Goal: Task Accomplishment & Management: Complete application form

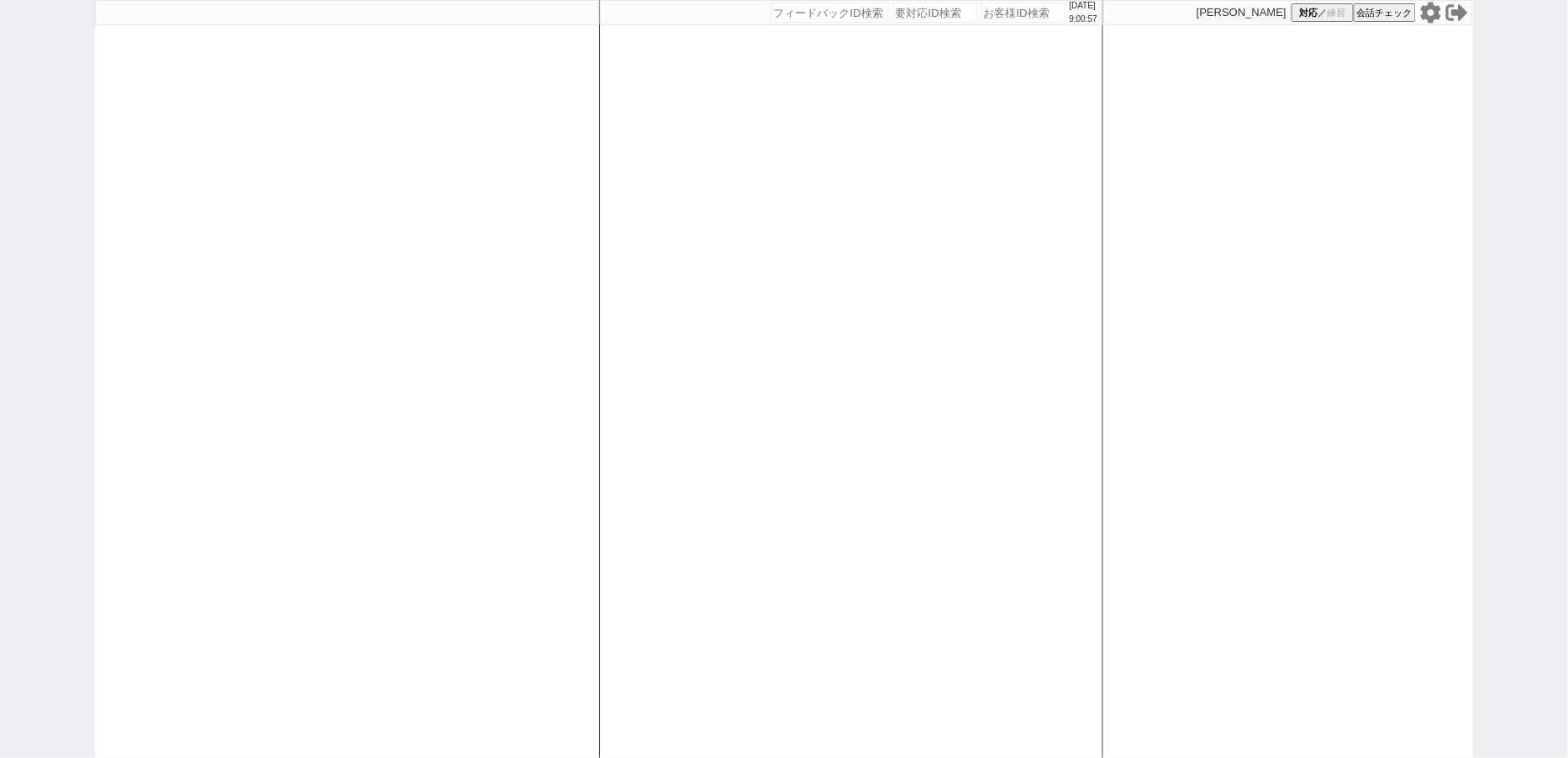
select select "400"
select select "3"
select select "1"
select select "2"
select select
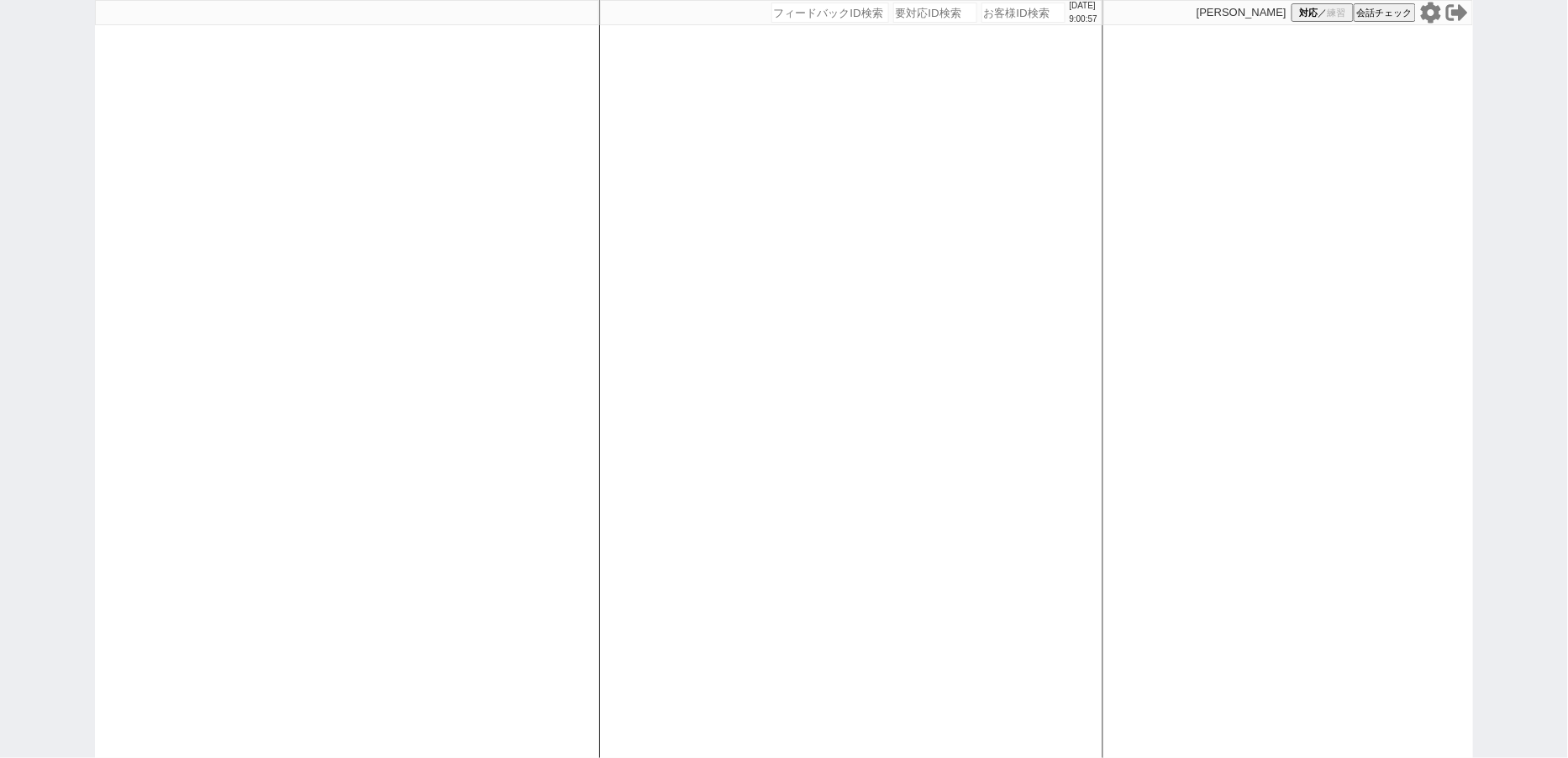
select select
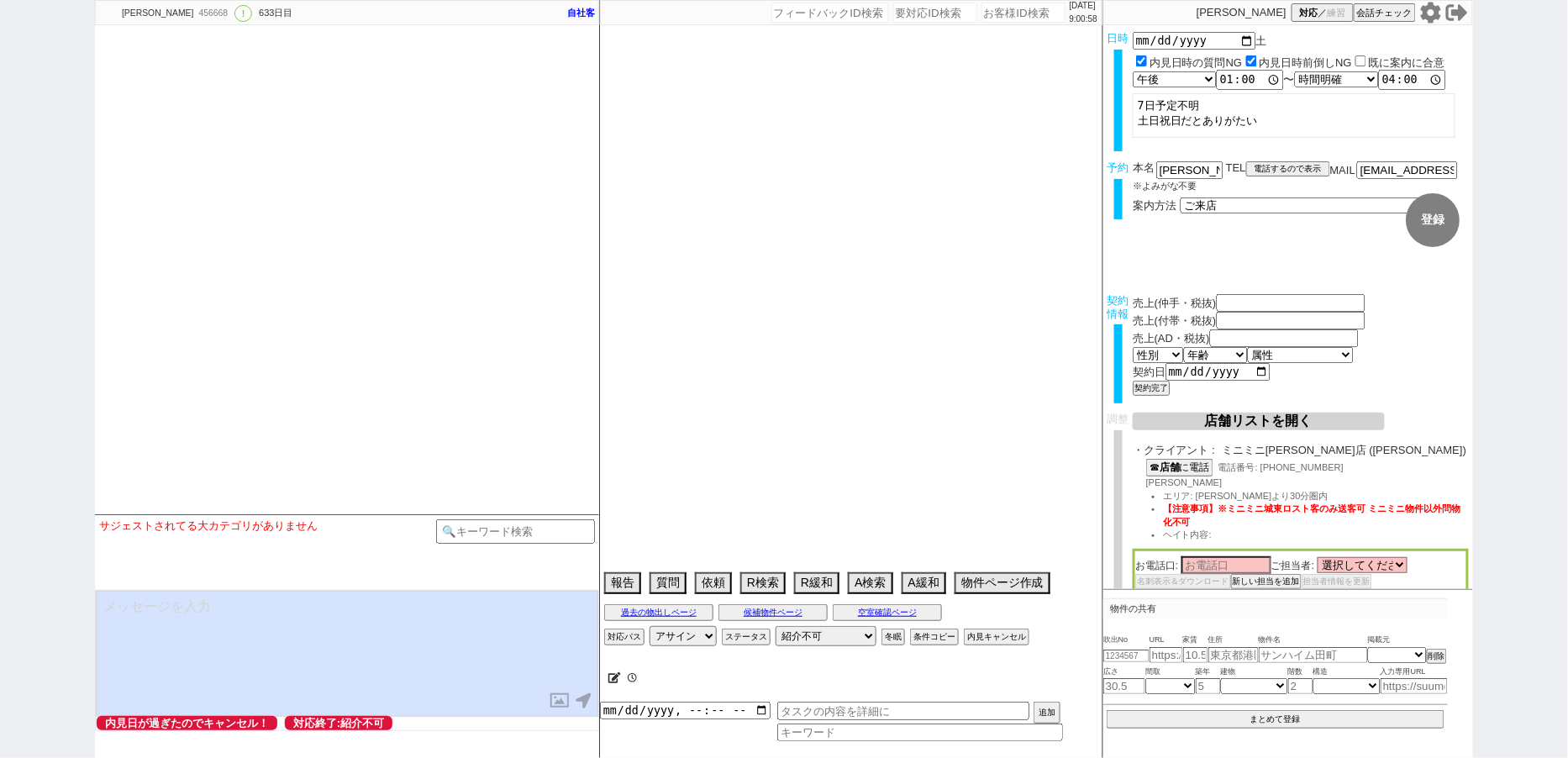
type textarea "[PERSON_NAME]対応　　契約済み 7日午前予定不明＠＠＠＠他社の可能性高そう、他社消し必須 6日8:49 出ない　12:05 出ない"
select select "[DATE]"
select select "12"
select select "36"
select select "0"
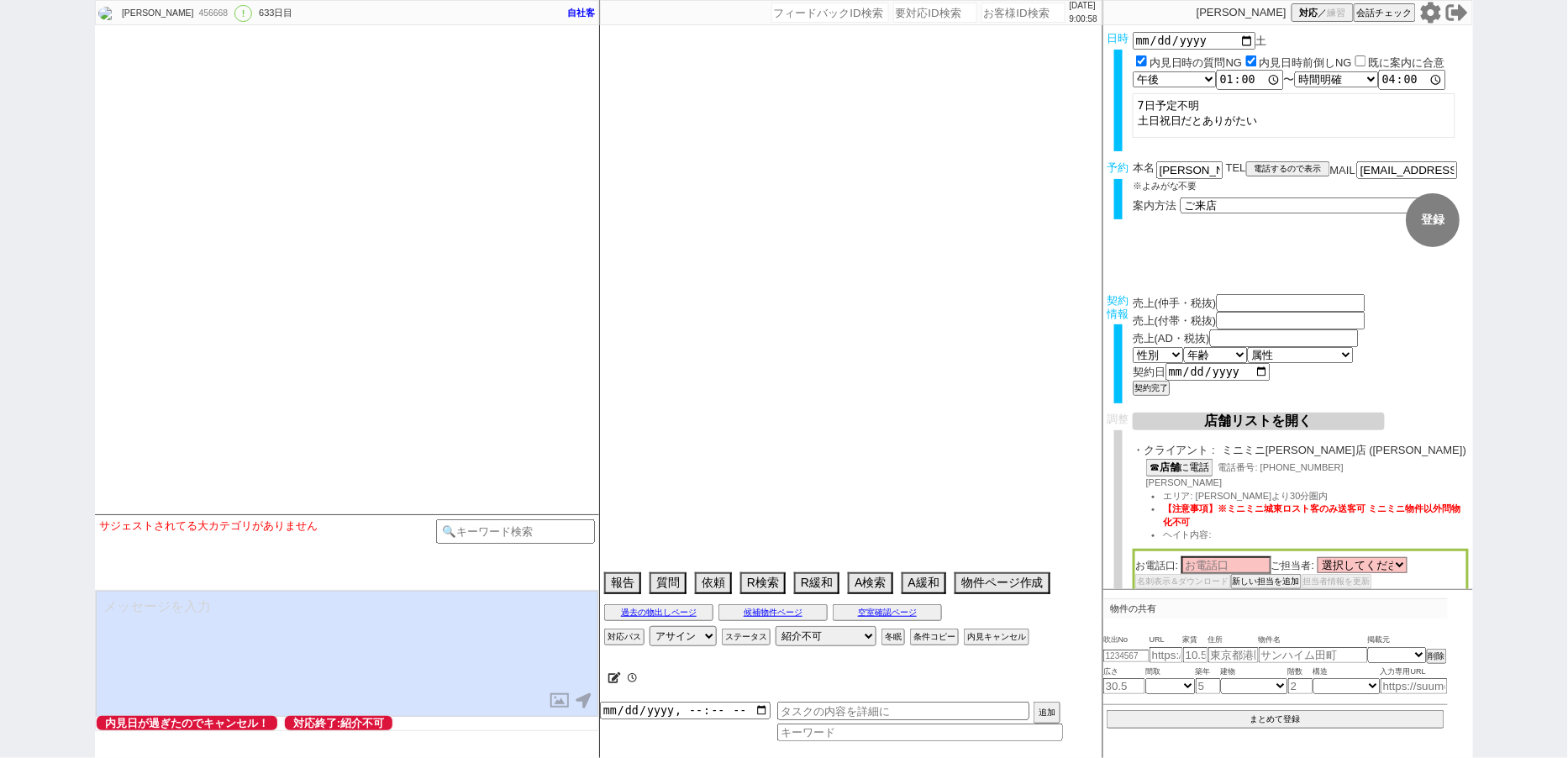
select select "66"
select select "[DATE]"
select select "69"
select select "[DATE]"
select select "62"
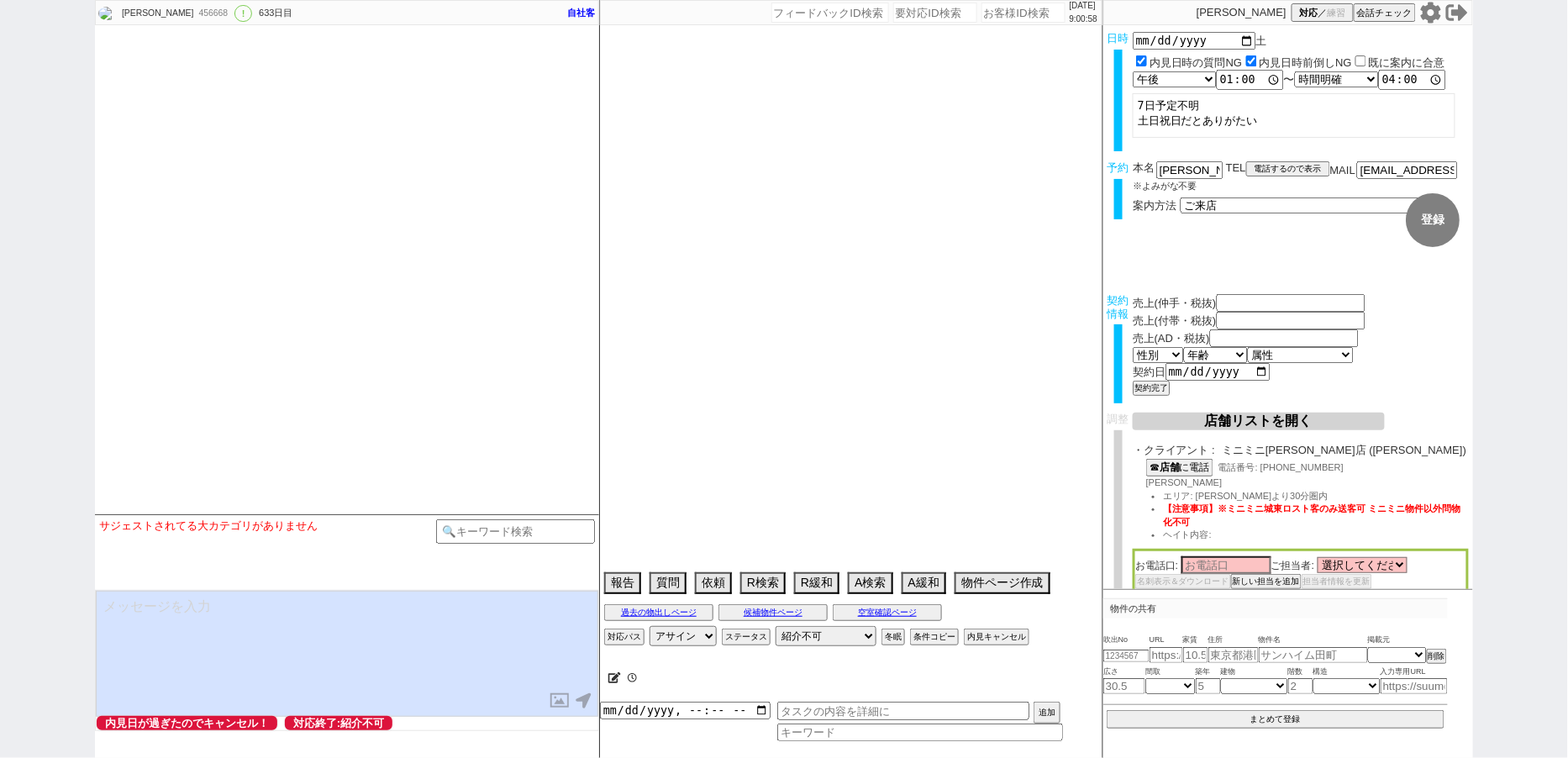
select select "[DATE]"
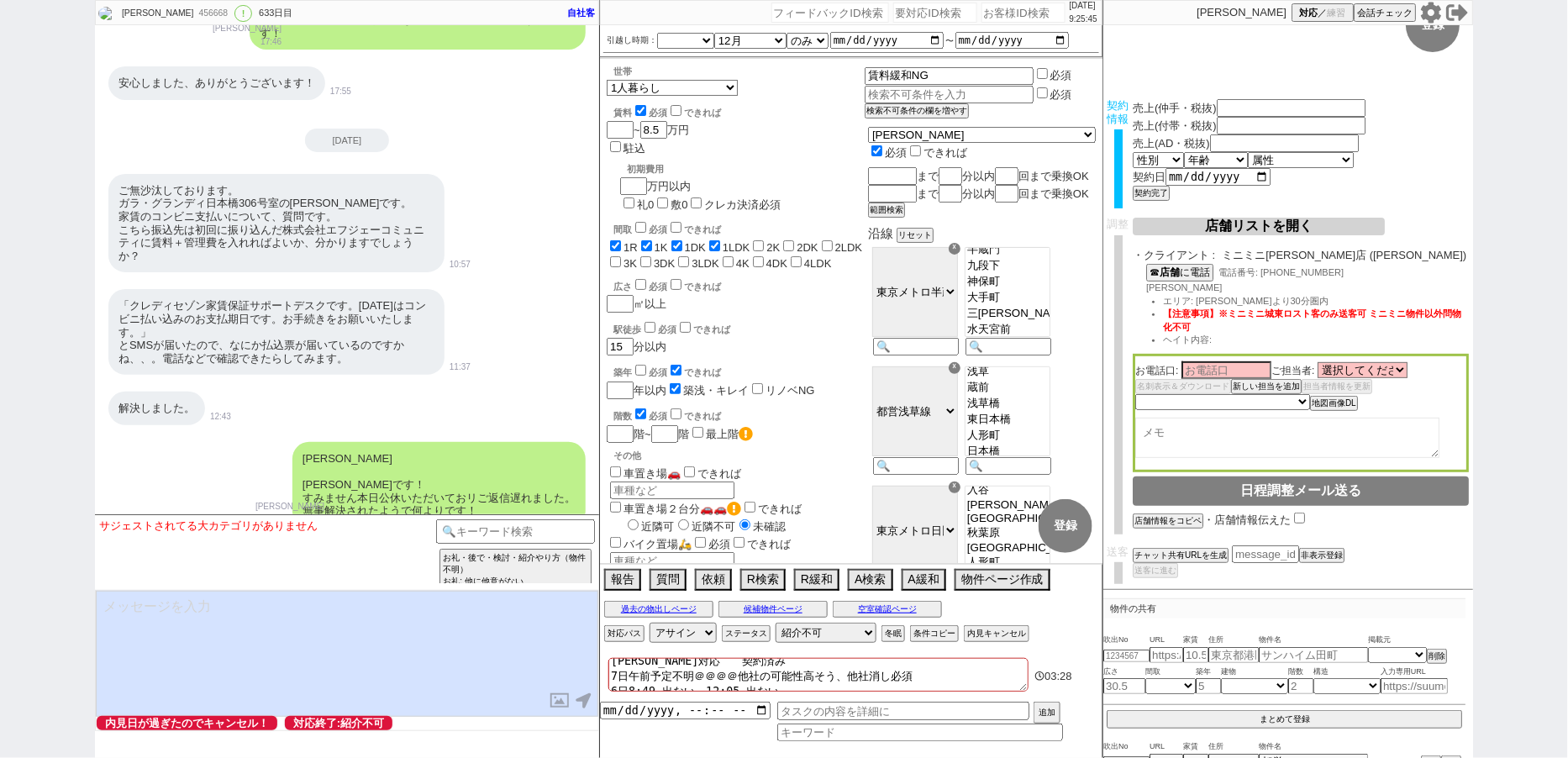
scroll to position [26706, 0]
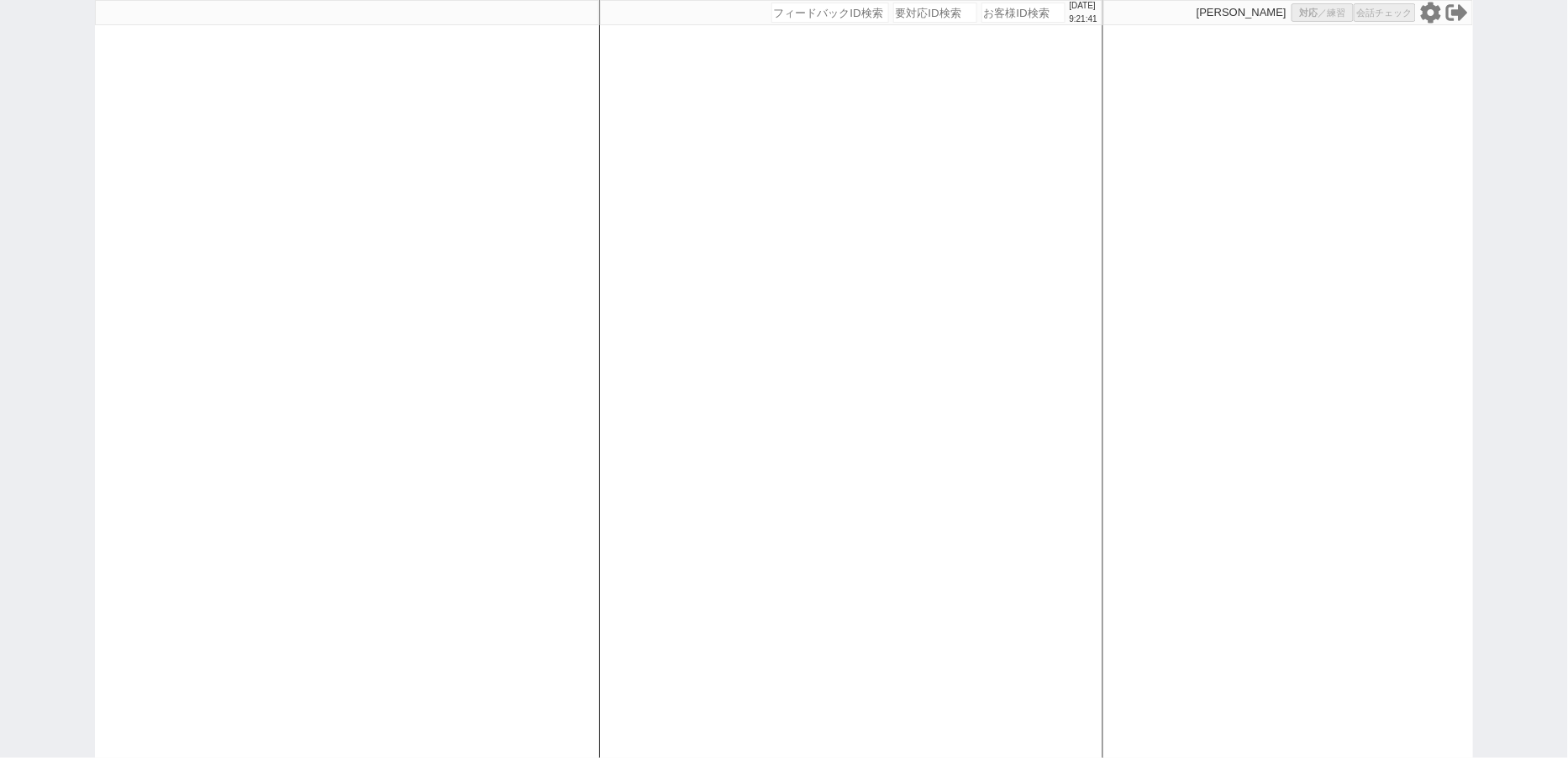
select select "400"
select select "3"
select select "1"
select select "2"
select select
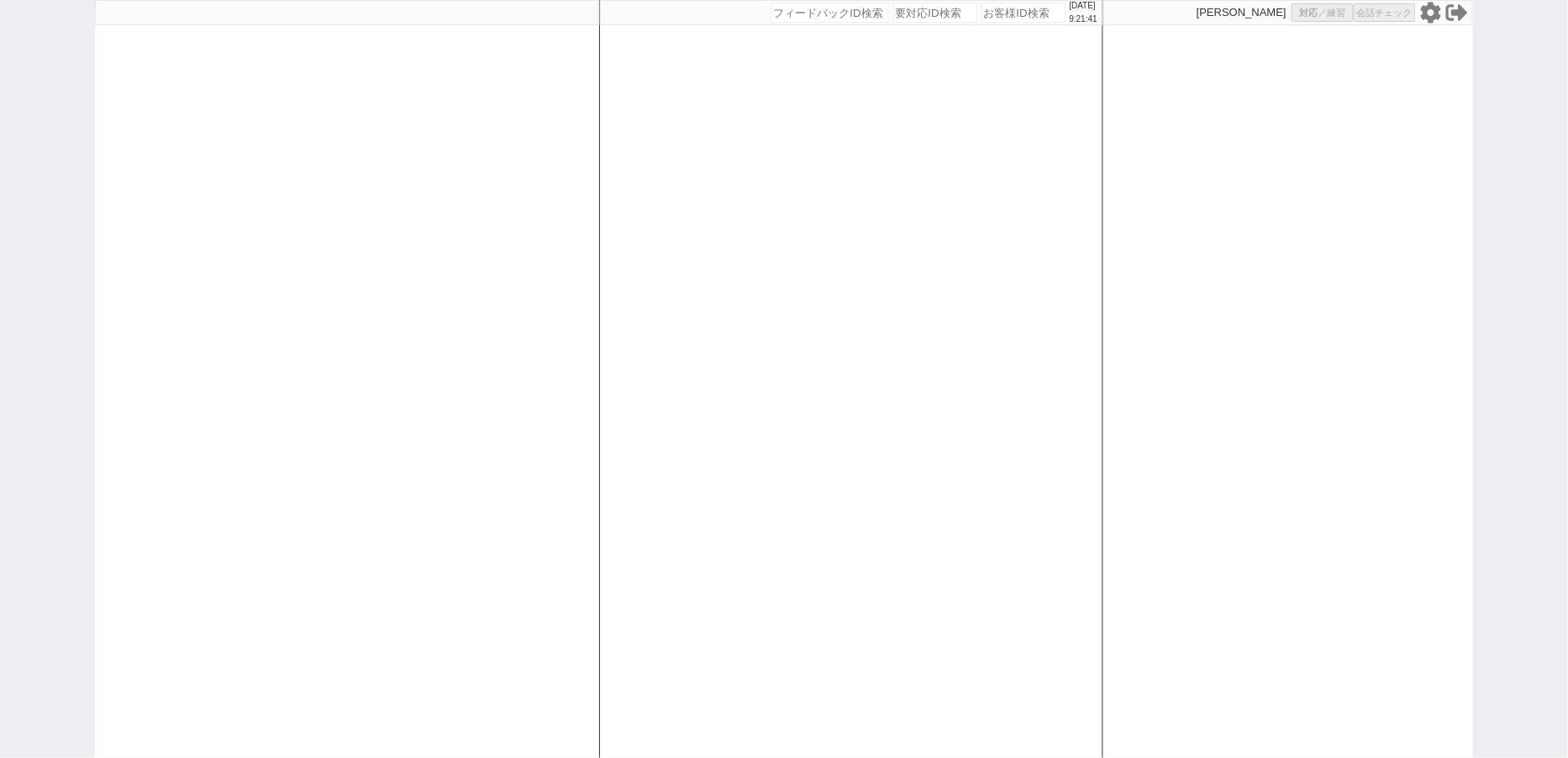
select select
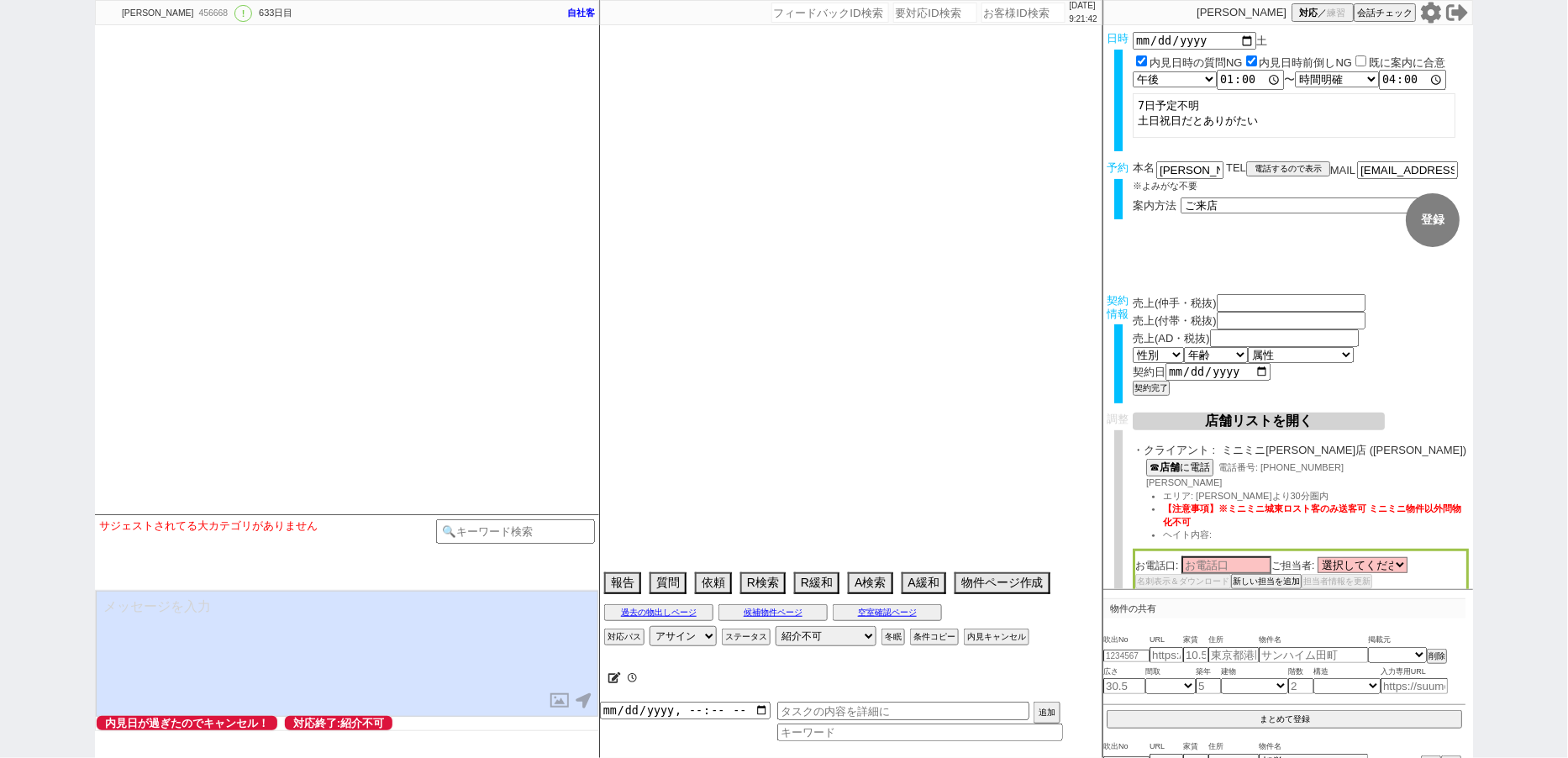
select select "[DATE]"
select select "12"
select select "36"
select select "0"
select select "66"
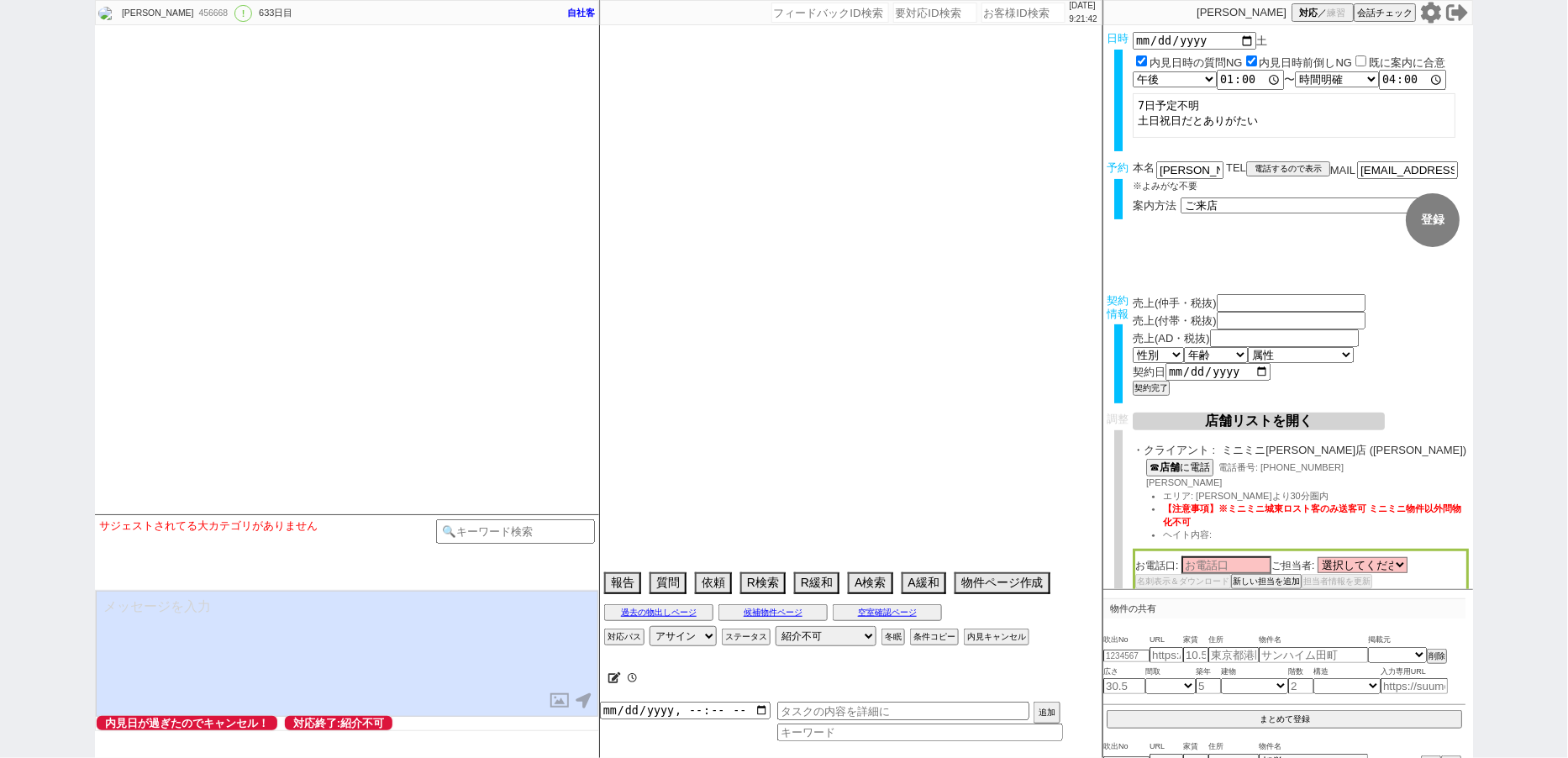
select select "[DATE]"
select select "69"
select select "[DATE]"
select select "62"
select select "[DATE]"
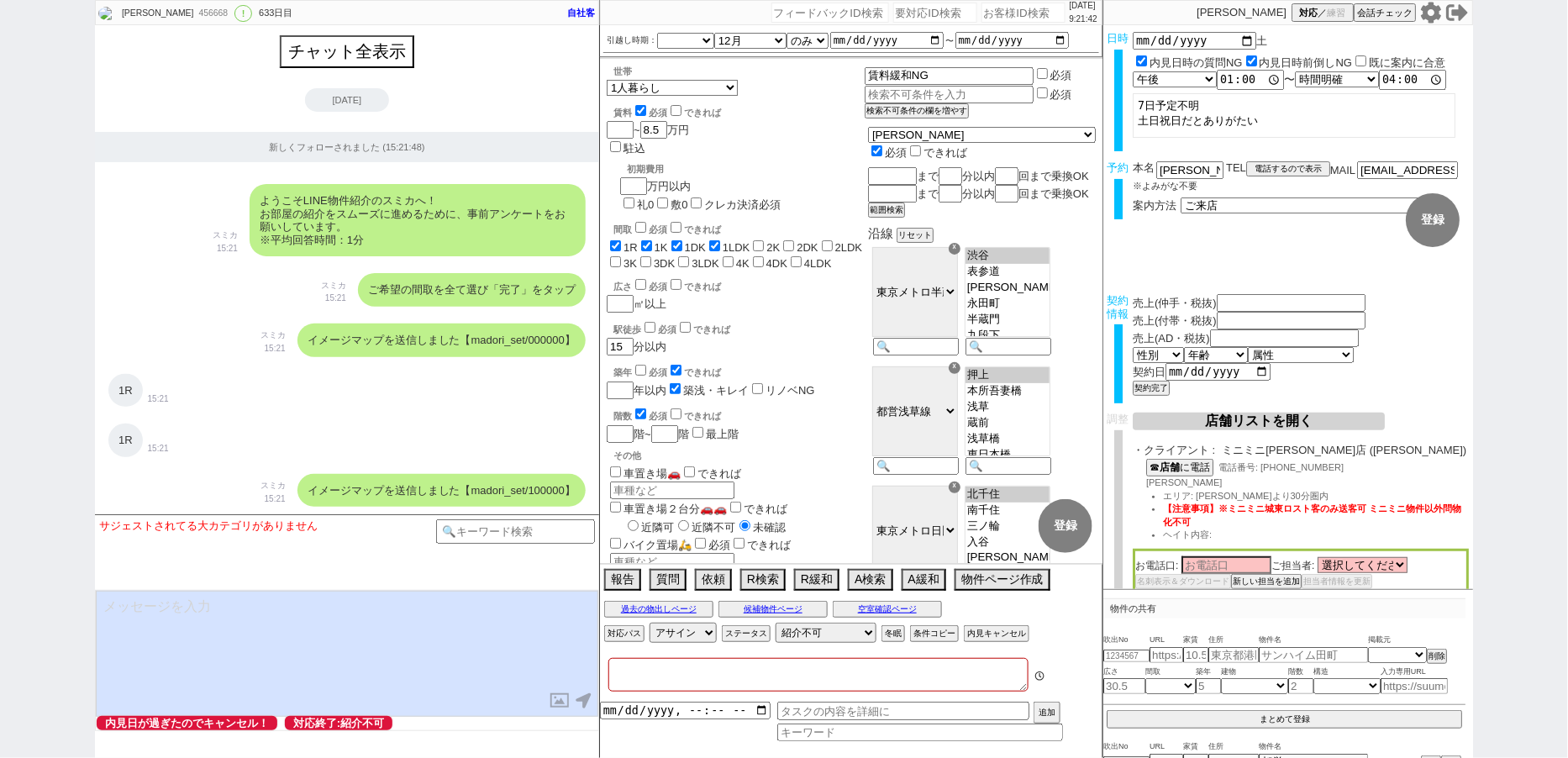
type textarea "[PERSON_NAME]対応　　契約済み 7日午前予定不明＠＠＠＠他社の可能性高そう、他社消し必須 6日8:49 出ない　12:05 出ない"
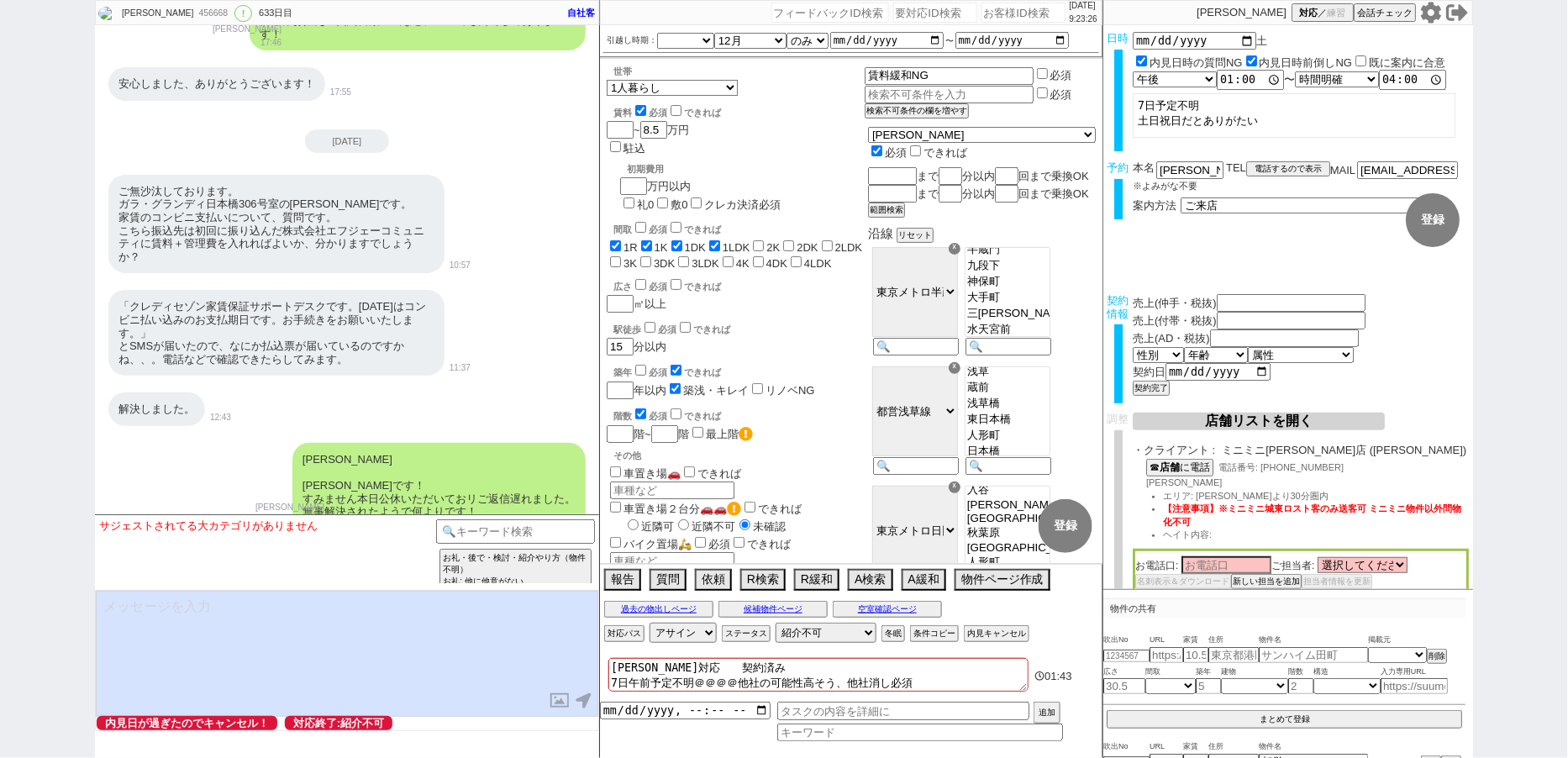
scroll to position [26520, 0]
click at [304, 594] on textarea at bounding box center [347, 654] width 502 height 126
paste textarea "せっかくご連絡いただいたた中で恐れ入ります。 この度物件のご案内などを行なっております、賃貸仲介、売買仲介の事業部を終了させていただくこととなりました。 お客…"
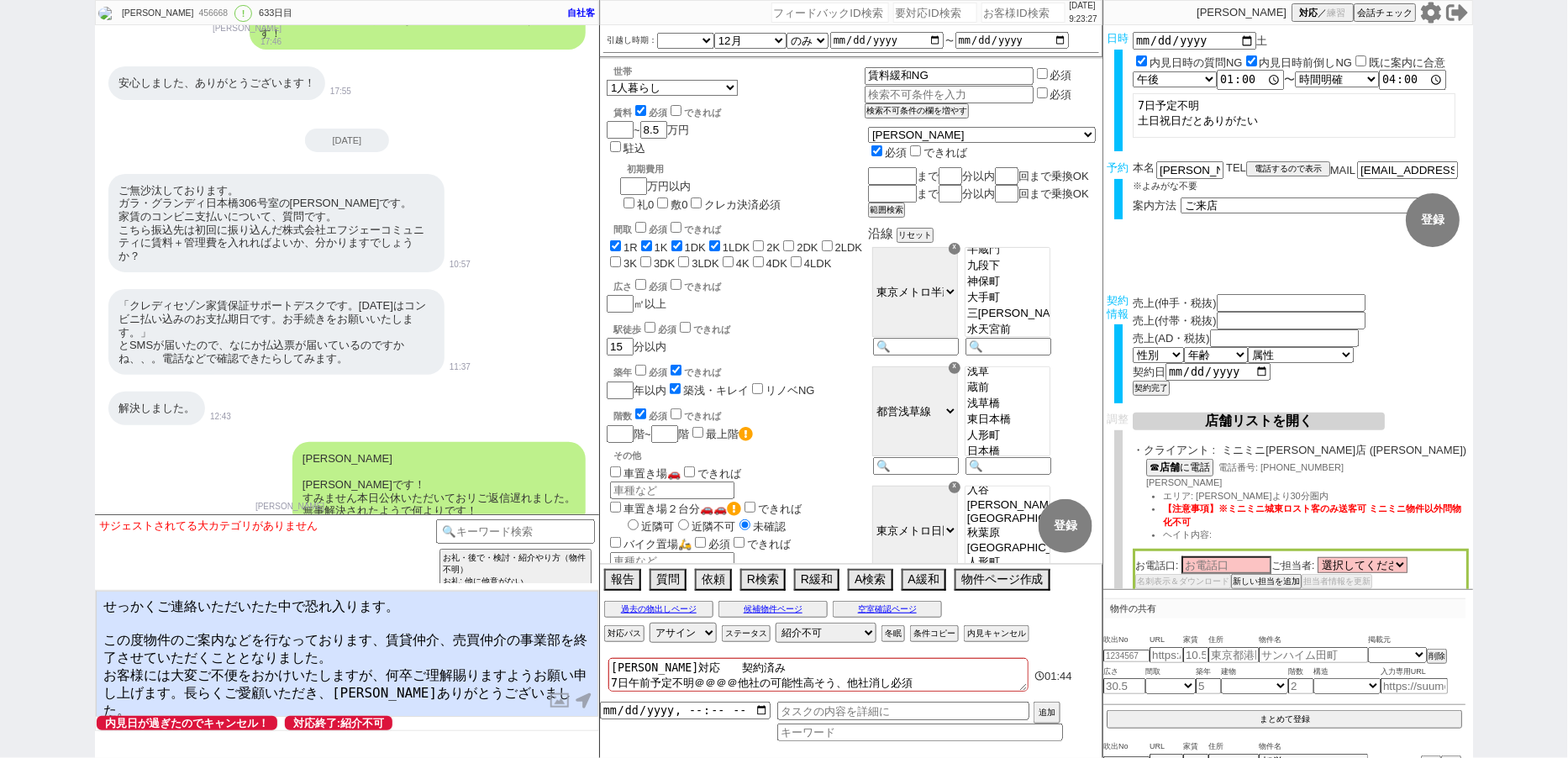
type textarea "せっかくご連絡いただいたた中で恐れ入ります。 この度物件のご案内などを行なっております、賃貸仲介、売買仲介の事業部を終了させていただくこととなりました。 お客…"
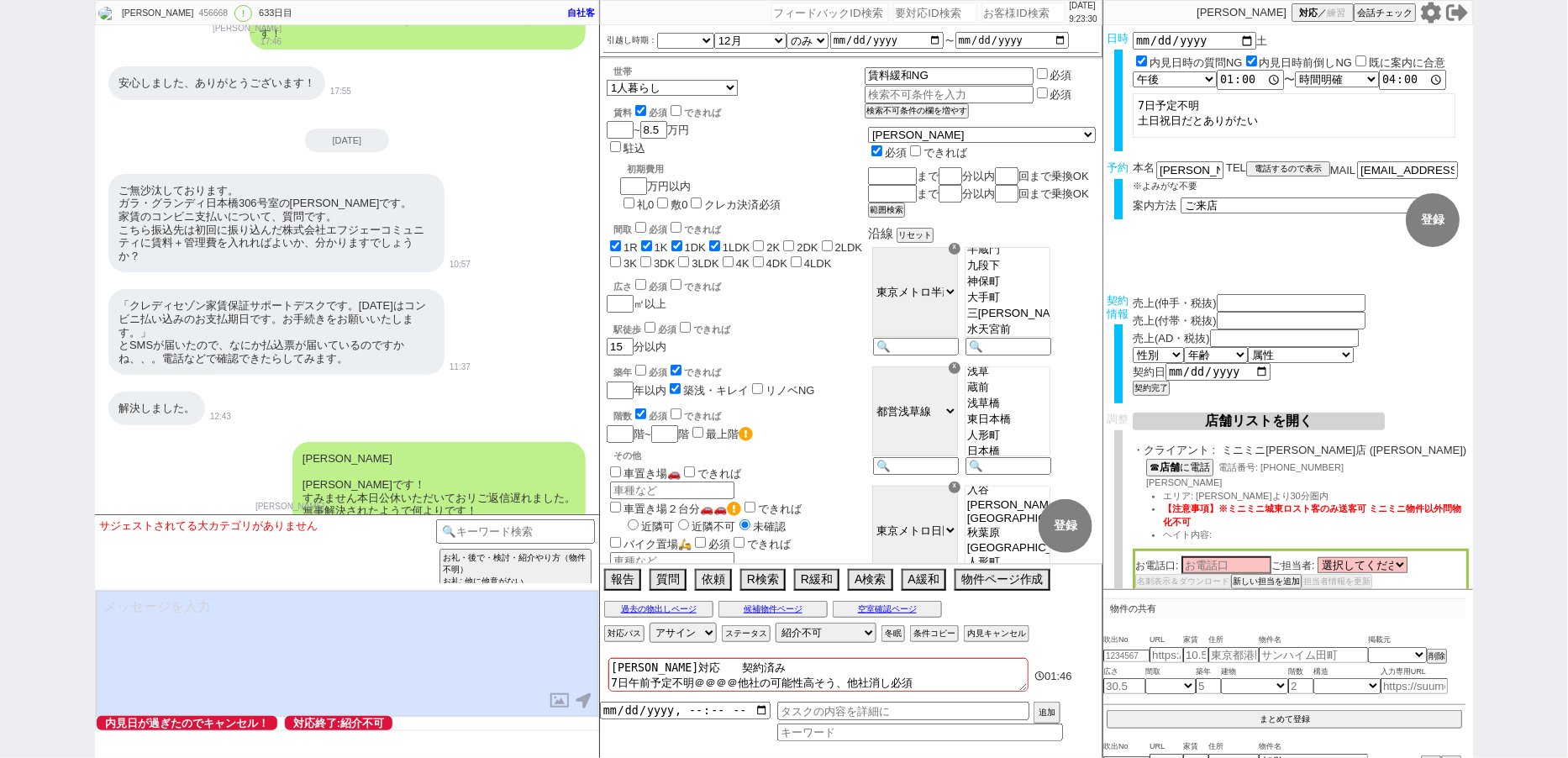
scroll to position [26706, 0]
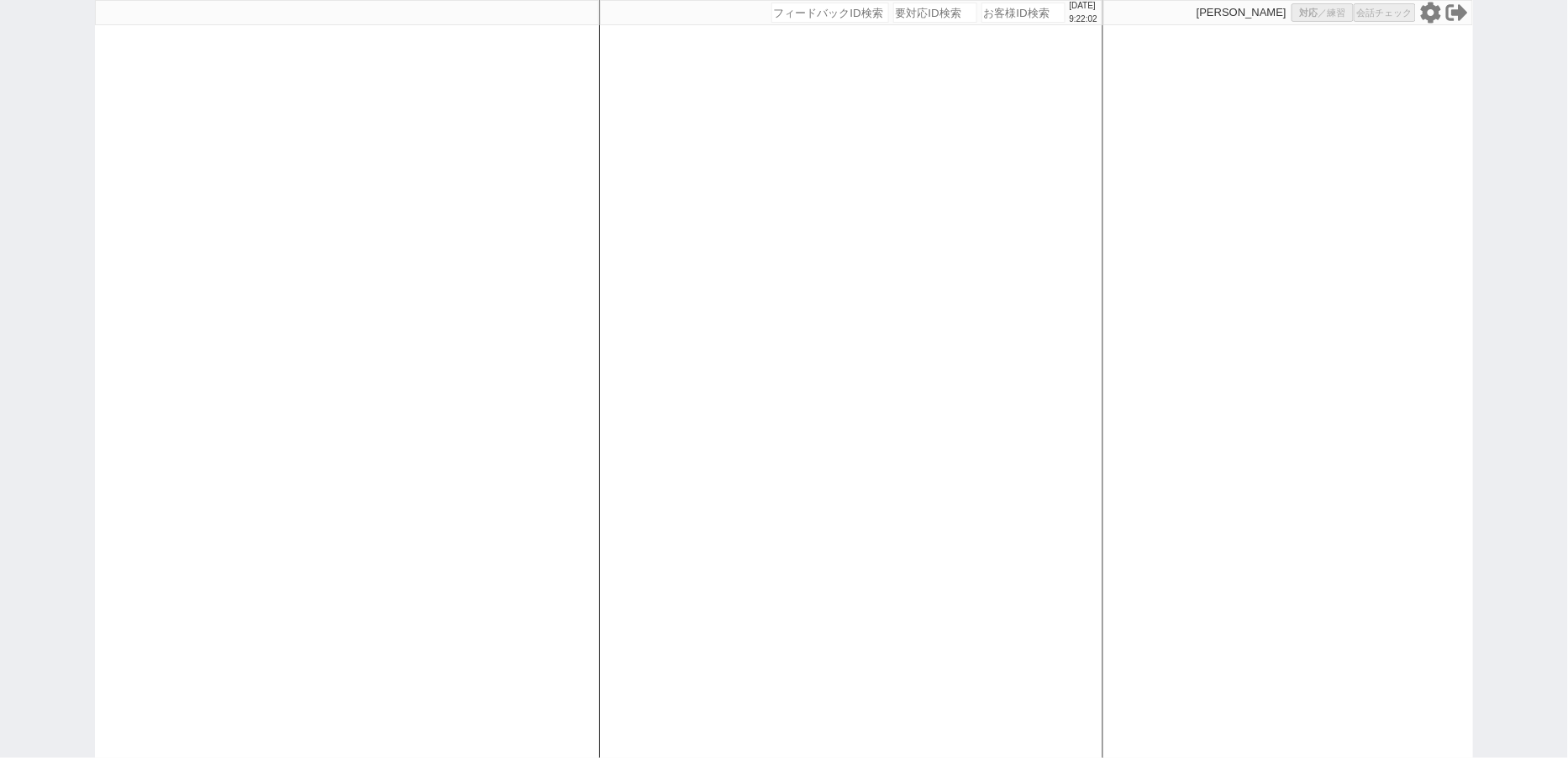
select select
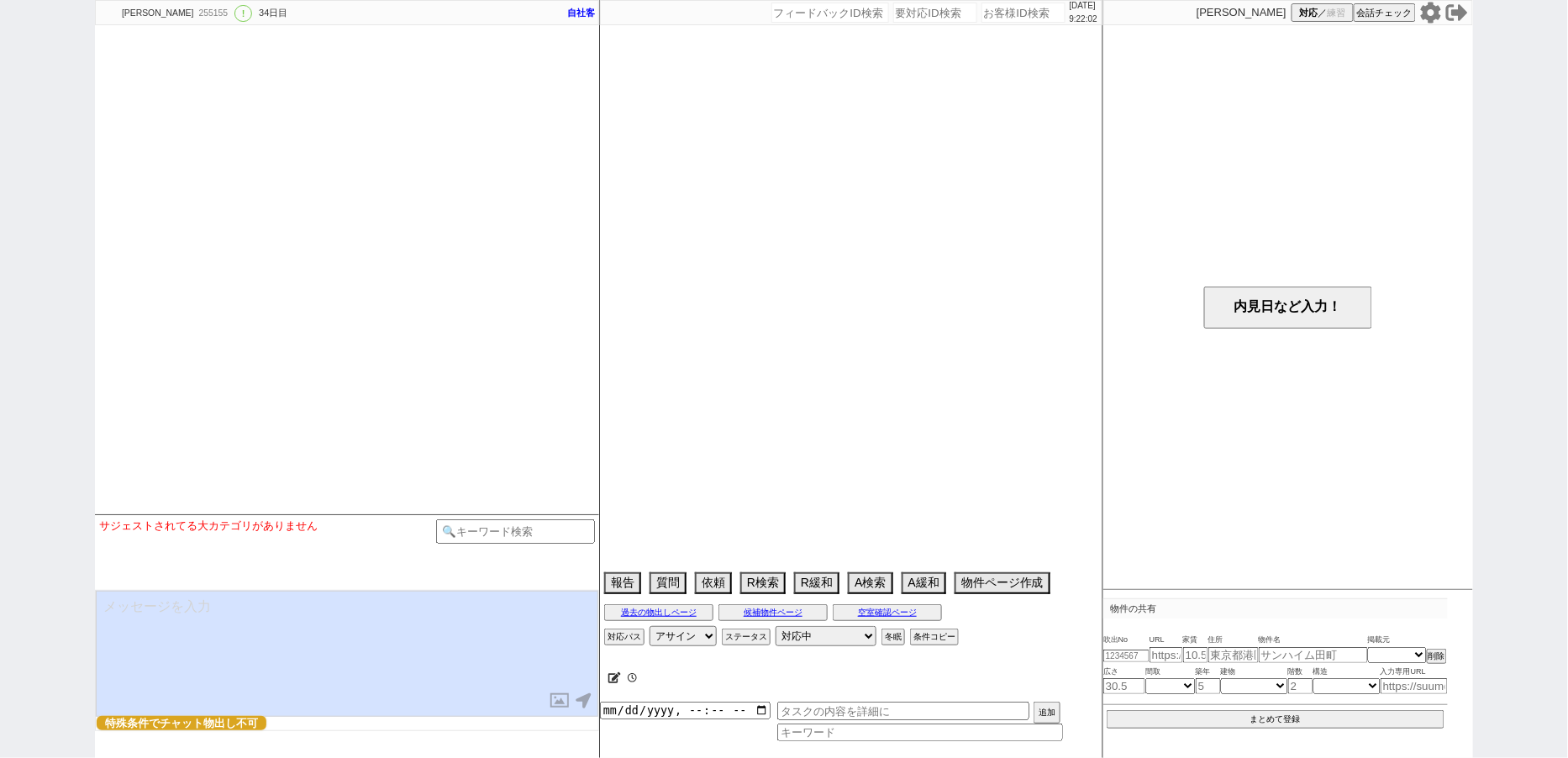
select select "[DATE]"
select select "12"
select select "36"
select select "7"
select select "23"
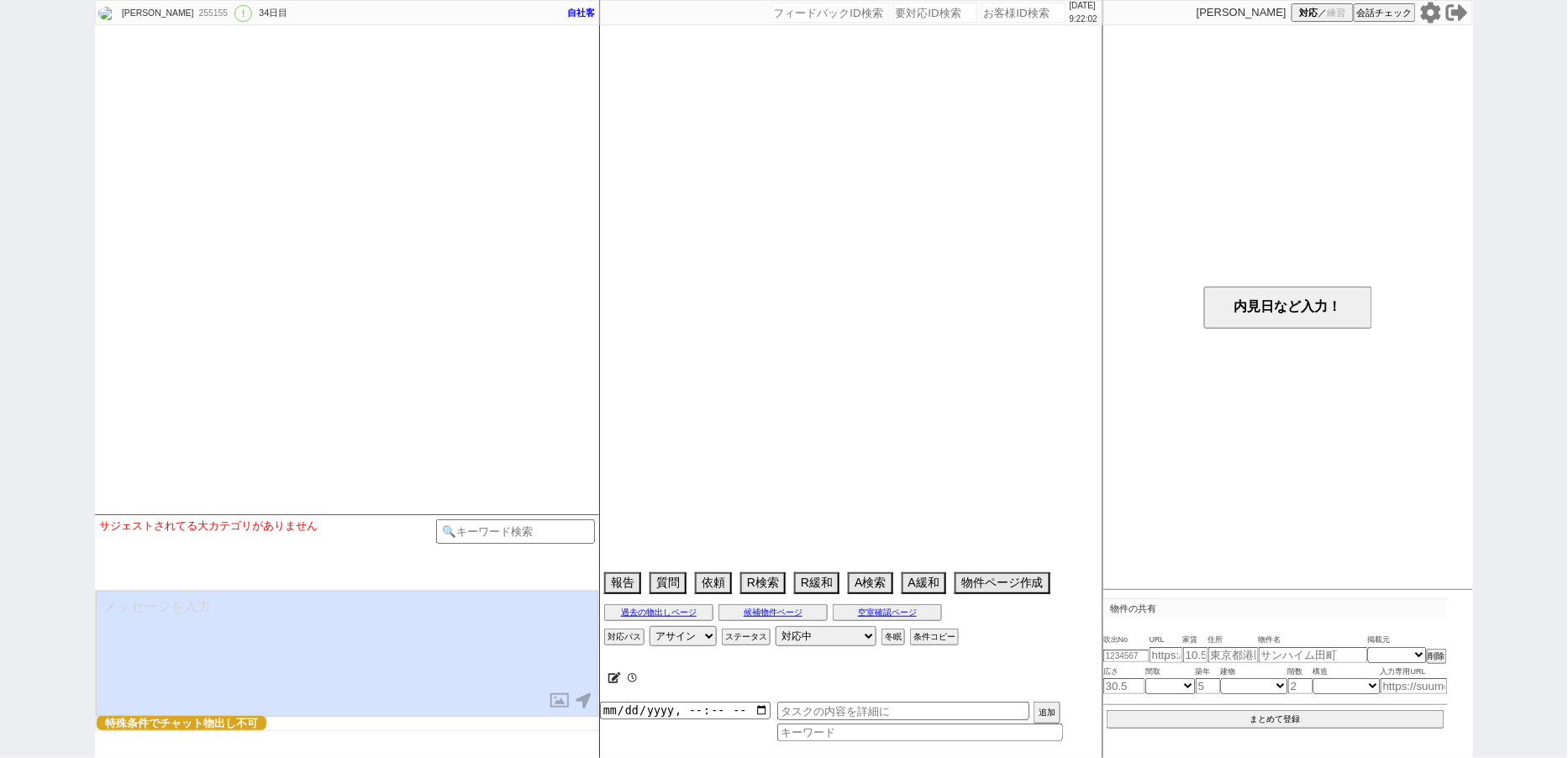
select select "749"
select select "54"
select select "1370"
select select "25"
select select "3117"
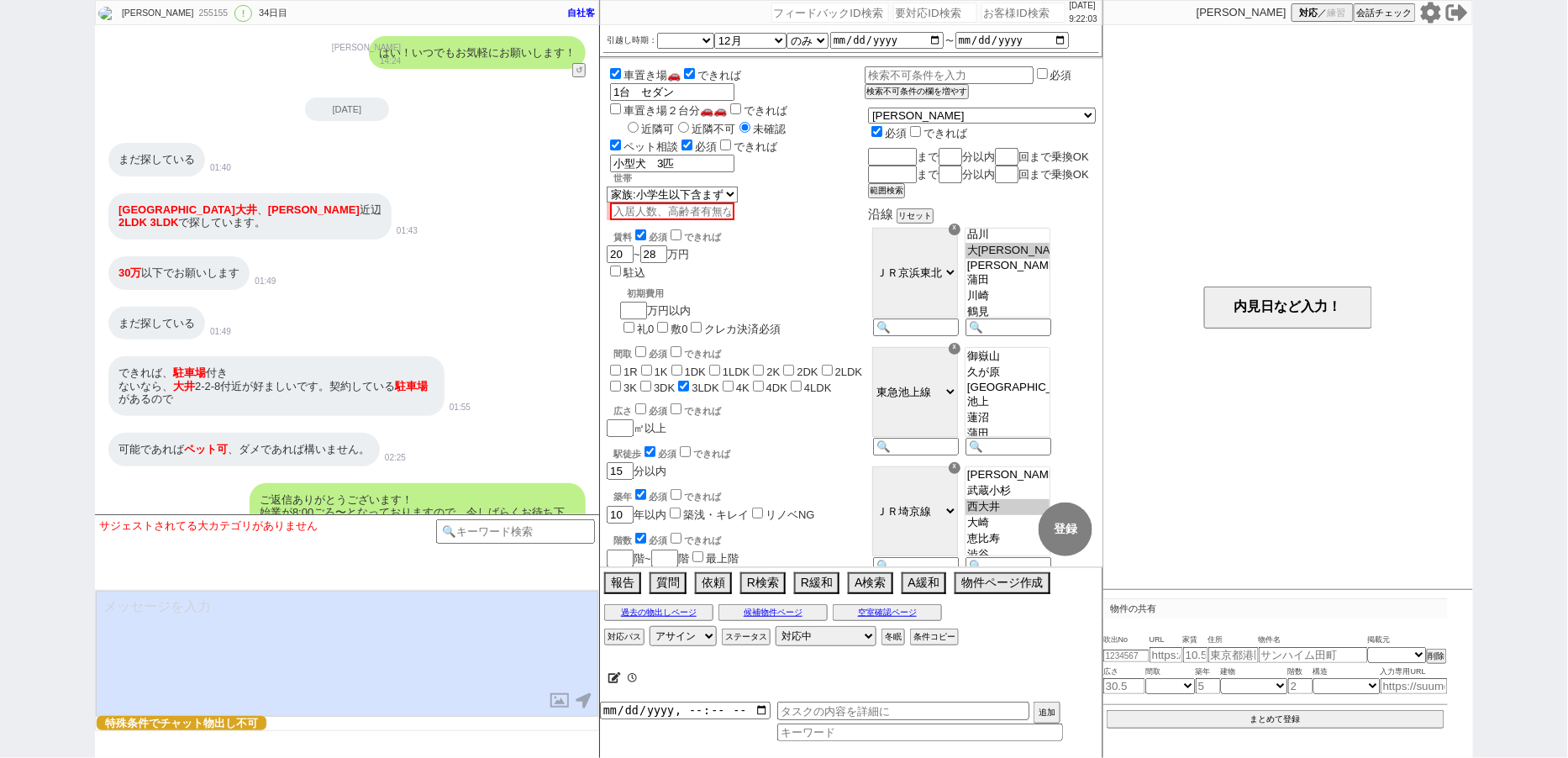
scroll to position [14322, 0]
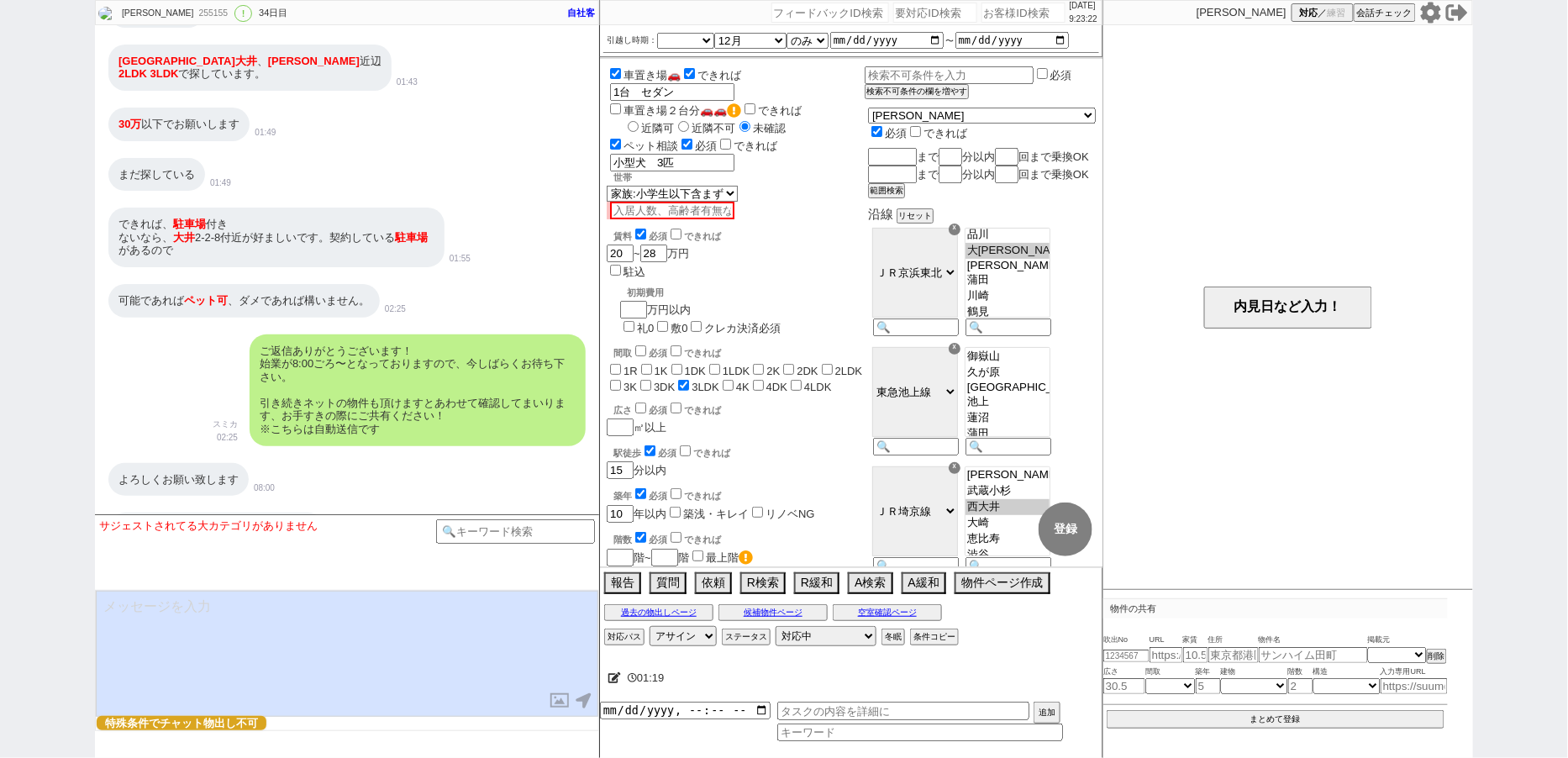
click at [226, 624] on textarea at bounding box center [347, 654] width 502 height 126
paste textarea "せっかくご連絡いただいたた中で恐れ入ります。 この度物件のご案内などを行なっております、賃貸仲介、売買仲介の事業部を終了させていただくこととなりました。 お客…"
type textarea "せっかくご連絡いただいたた中で恐れ入ります。 この度物件のご案内などを行なっております、賃貸仲介、売買仲介の事業部を終了させていただくこととなりました。 お客…"
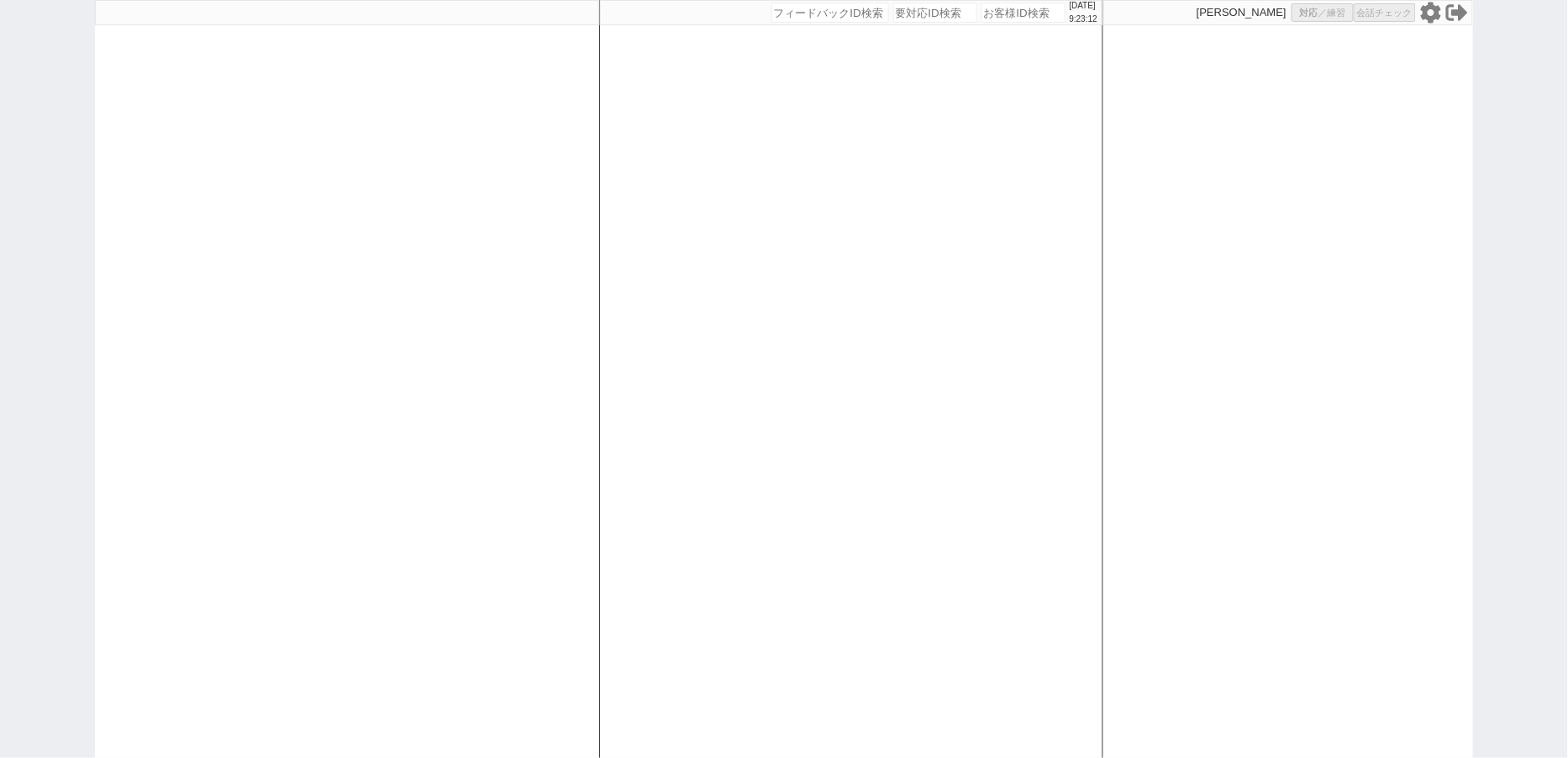
select select "400"
select select "1"
select select
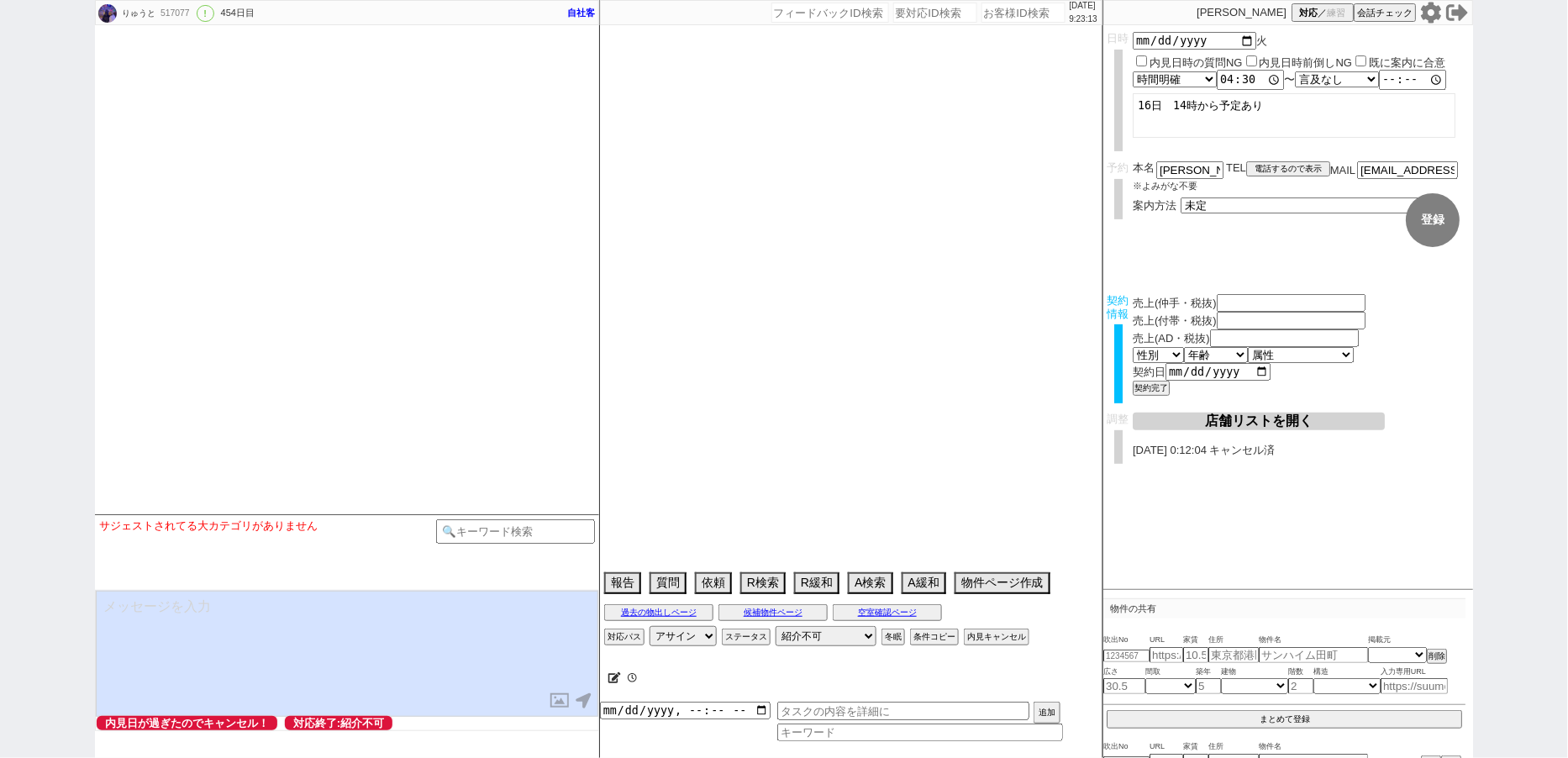
type textarea "中野対応"
select select "13"
select select "0"
select select "44"
select select "1151"
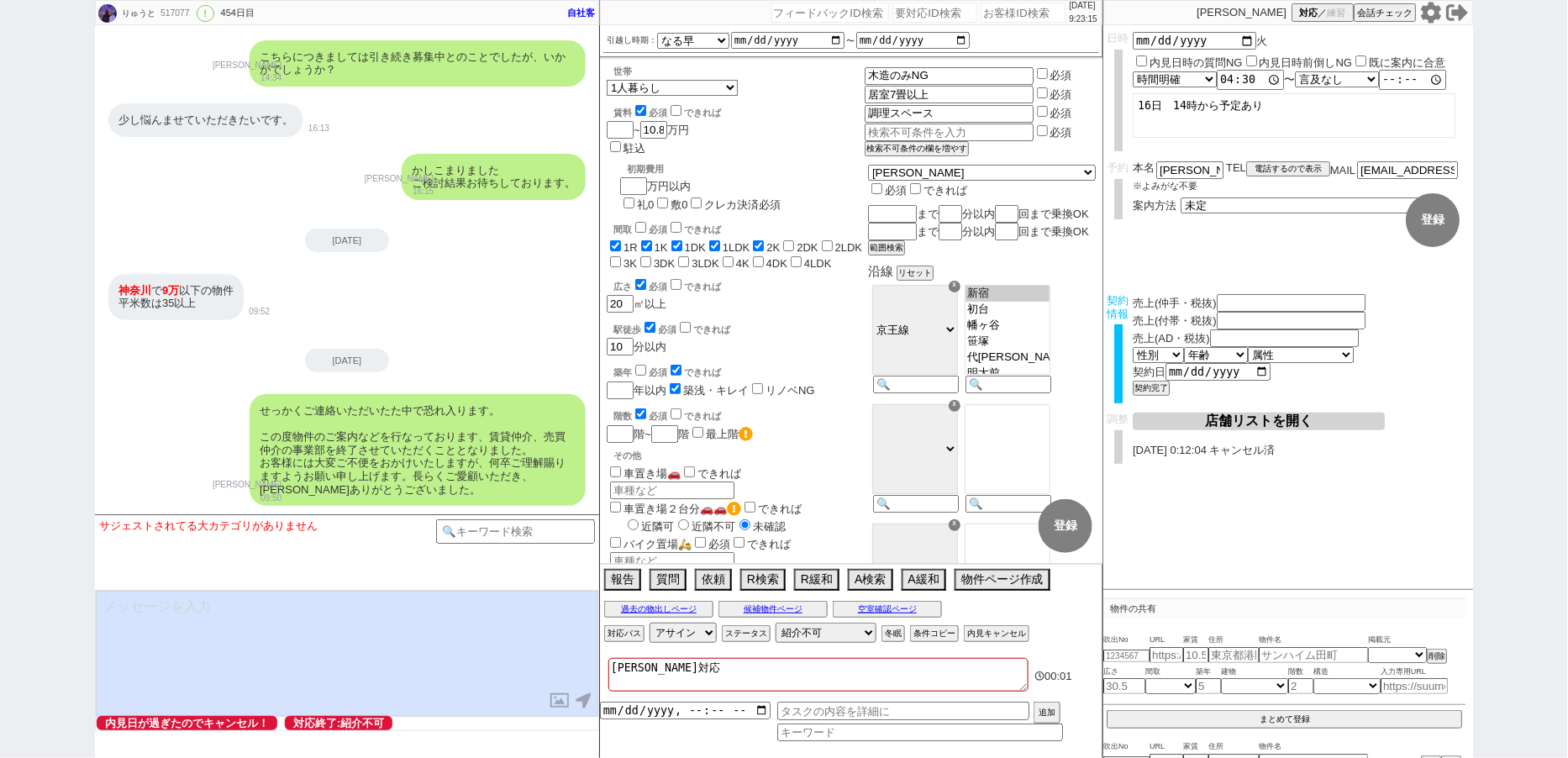
scroll to position [30898, 0]
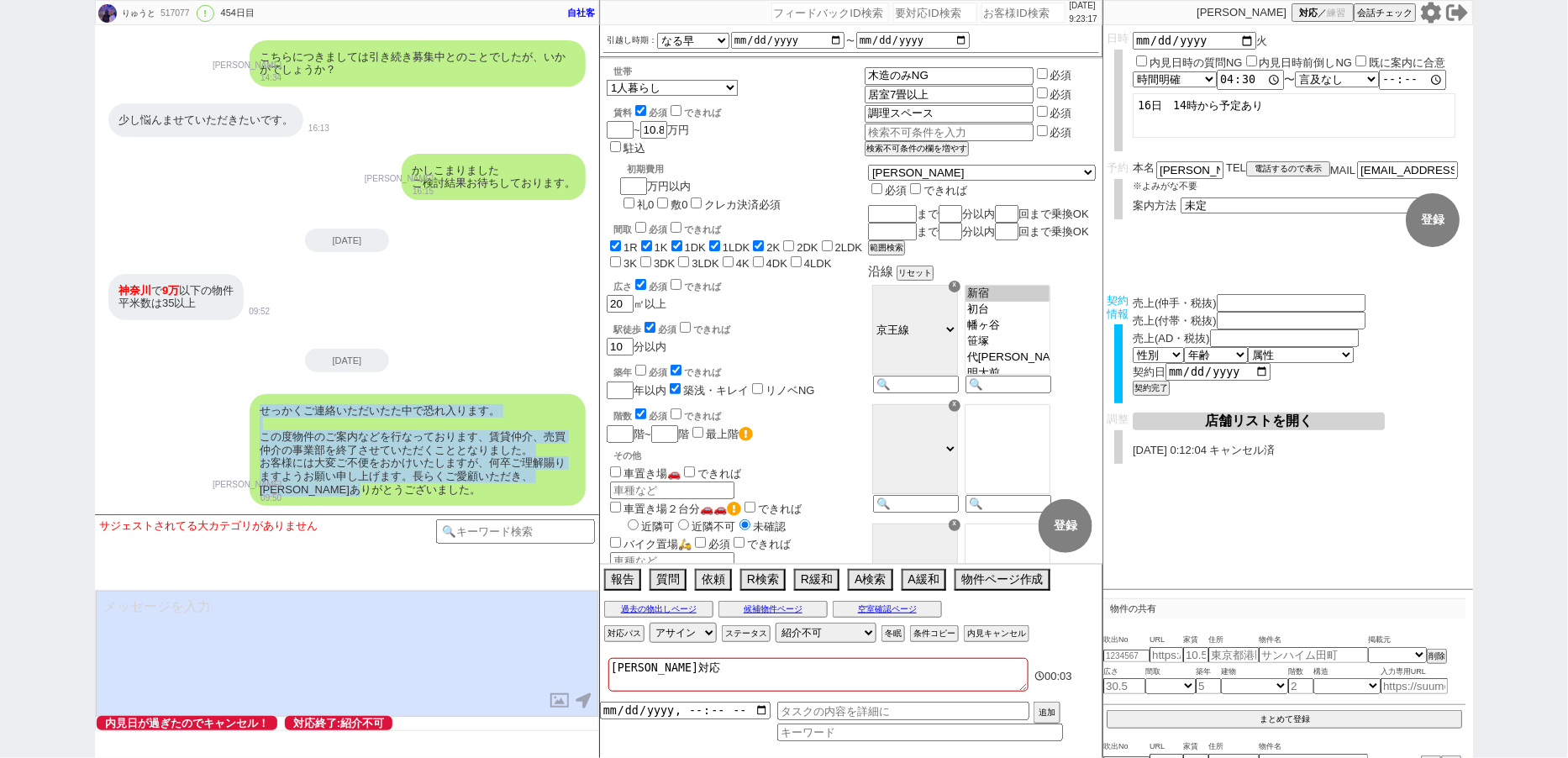
drag, startPoint x: 375, startPoint y: 490, endPoint x: 258, endPoint y: 410, distance: 141.7
click at [258, 410] on div "せっかくご連絡いただいたた中で恐れ入ります。 この度物件のご案内などを行なっております、賃貸仲介、売買仲介の事業部を終了させていただくこととなりました。 お客…" at bounding box center [418, 450] width 336 height 112
copy div "せっかくご連絡いただいたた中で恐れ入ります。 この度物件のご案内などを行なっております、賃貸仲介、売買仲介の事業部を終了させていただくこととなりました。 お客…"
